Goal: Task Accomplishment & Management: Use online tool/utility

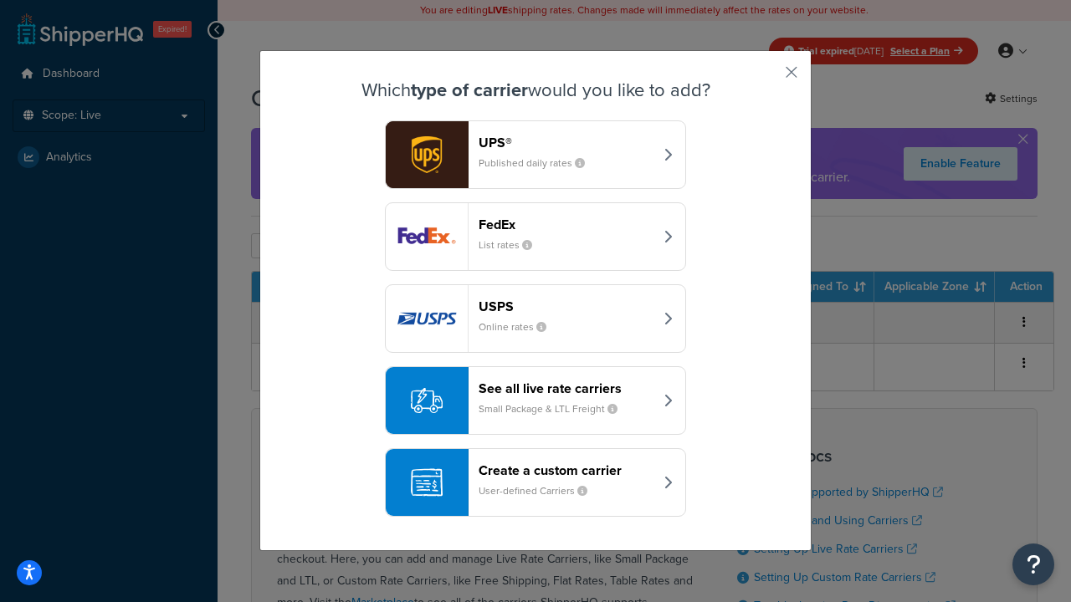
click at [536, 483] on div "Create a custom carrier User-defined Carriers" at bounding box center [566, 483] width 175 height 40
